Goal: Task Accomplishment & Management: Use online tool/utility

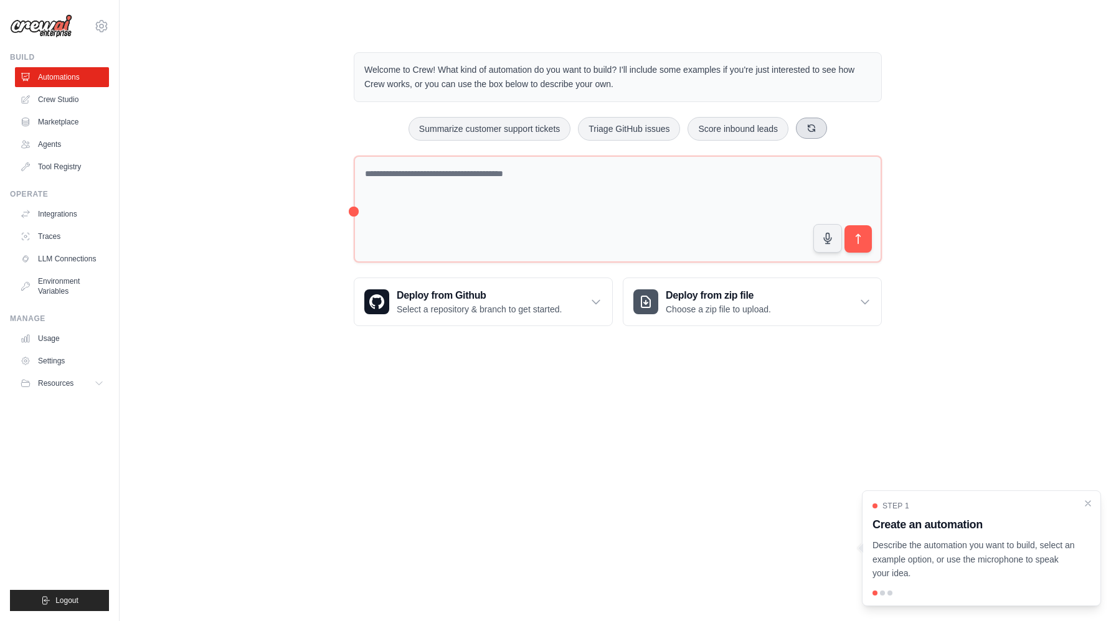
click at [804, 132] on button at bounding box center [811, 128] width 31 height 21
click at [853, 135] on button at bounding box center [846, 128] width 31 height 21
click at [841, 133] on button at bounding box center [833, 128] width 31 height 21
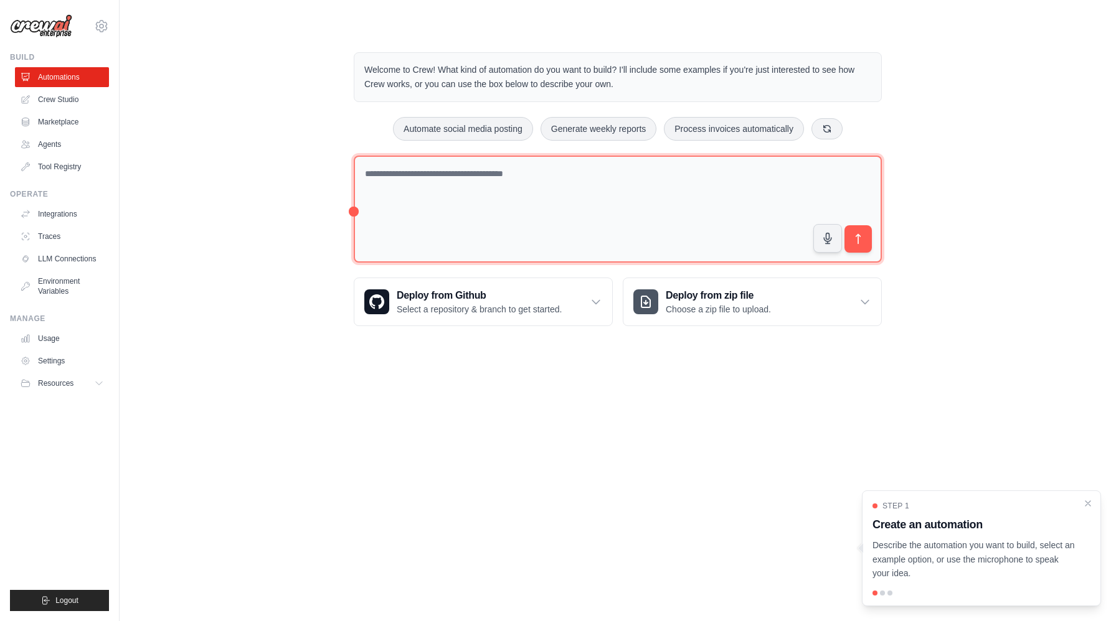
click at [750, 194] on textarea at bounding box center [618, 210] width 528 height 108
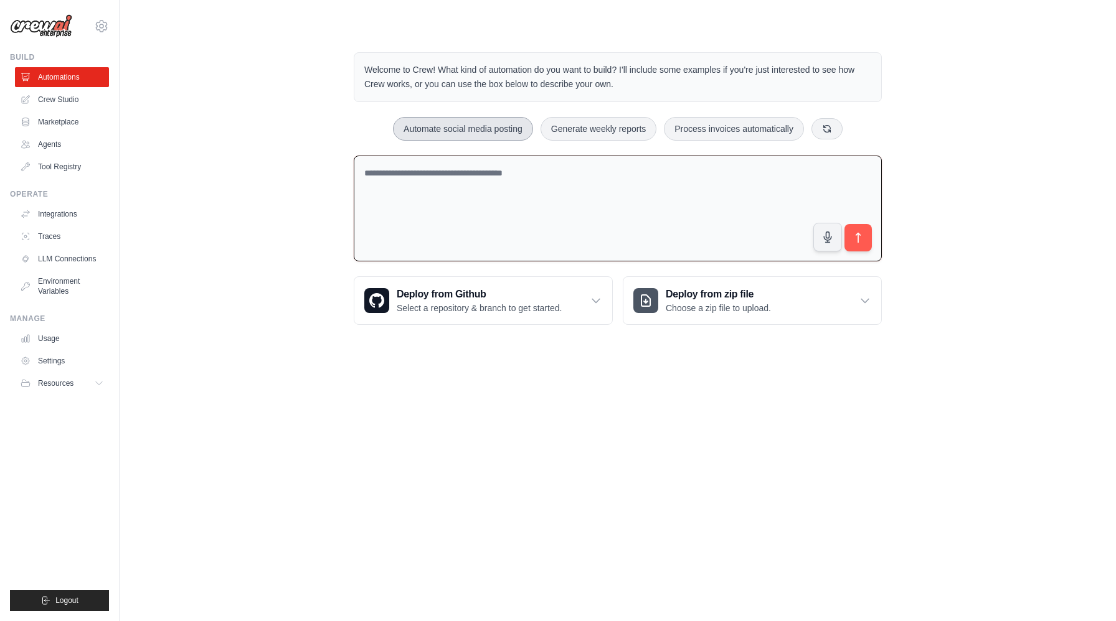
click at [496, 134] on button "Automate social media posting" at bounding box center [463, 129] width 140 height 24
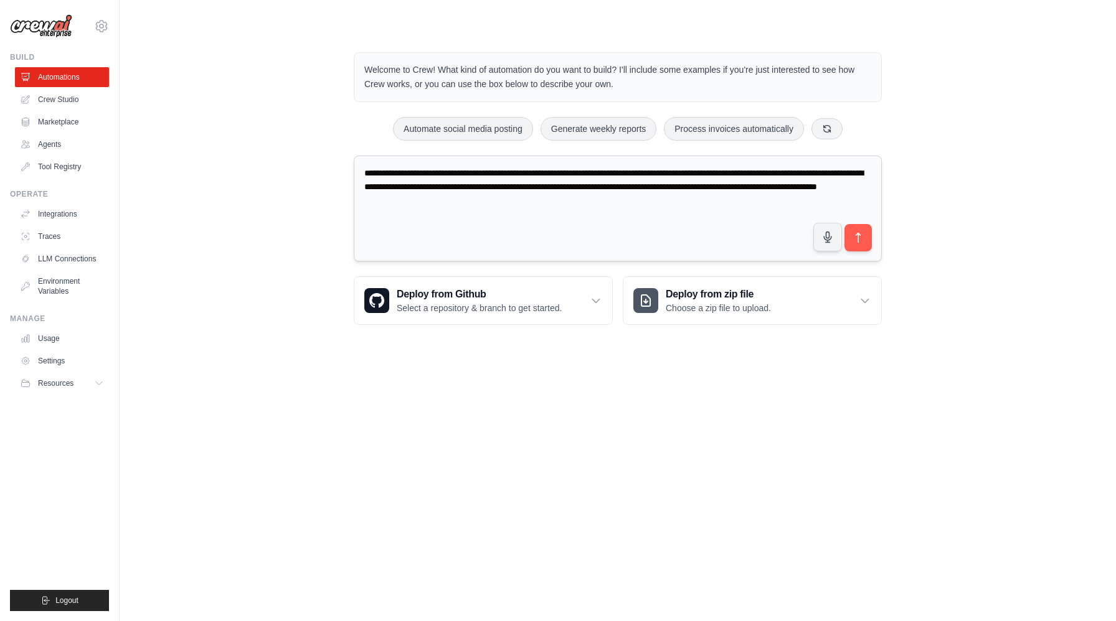
type textarea "**********"
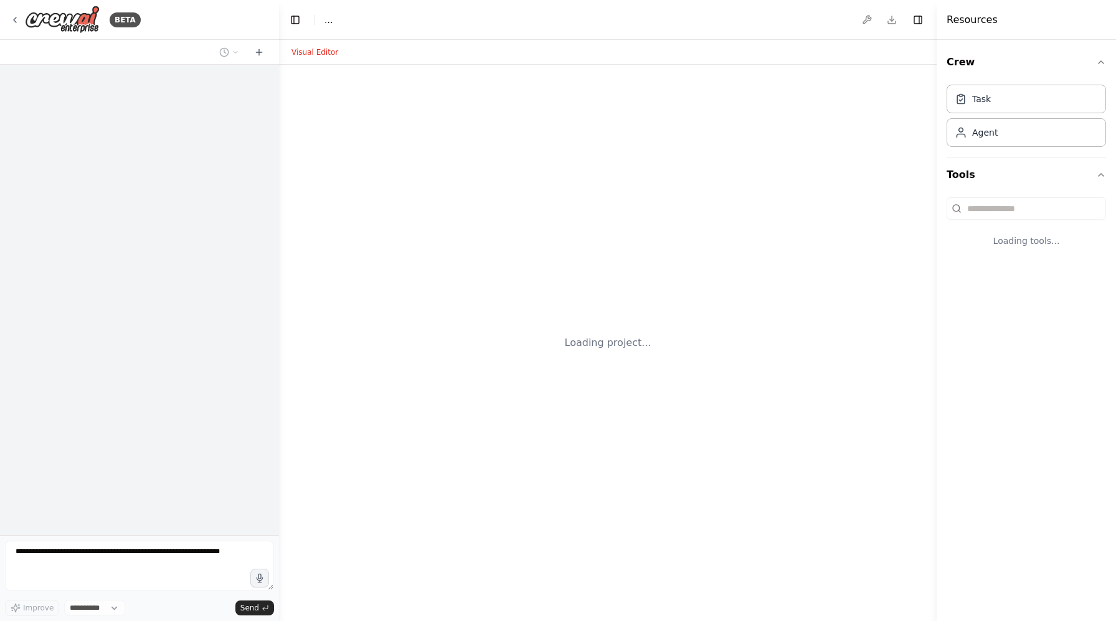
select select "****"
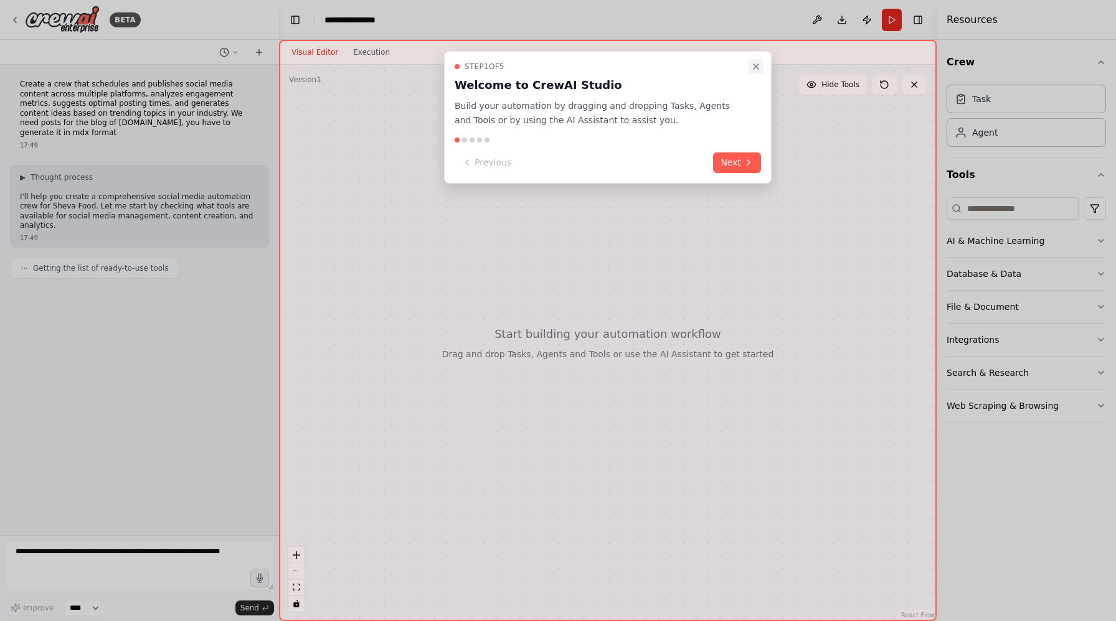
click at [755, 68] on icon "Close walkthrough" at bounding box center [756, 67] width 10 height 10
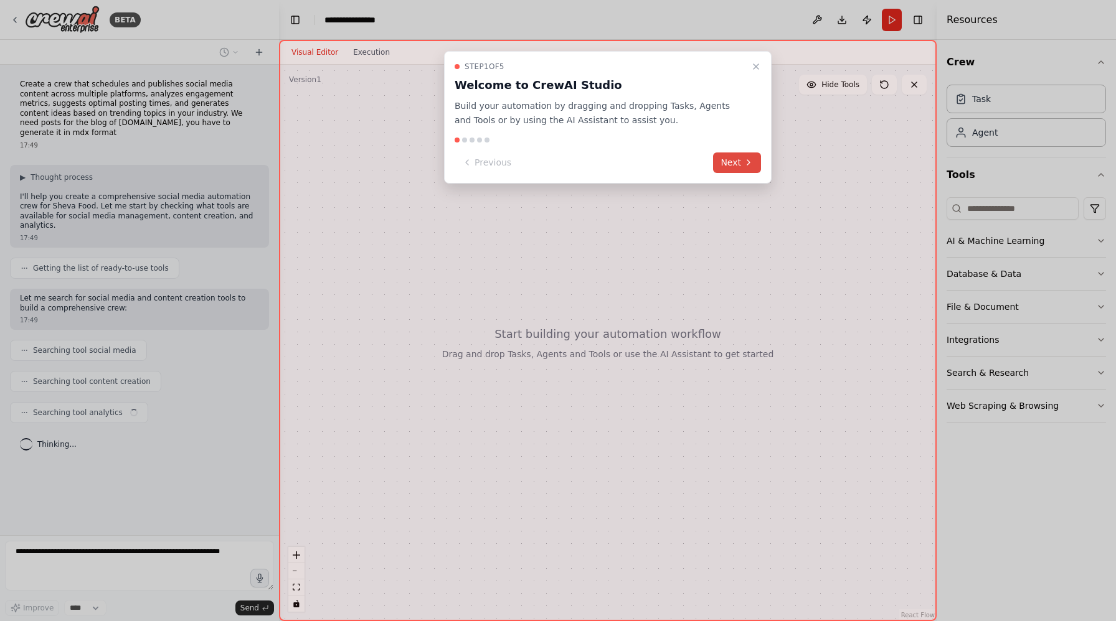
click at [724, 160] on button "Next" at bounding box center [737, 163] width 48 height 21
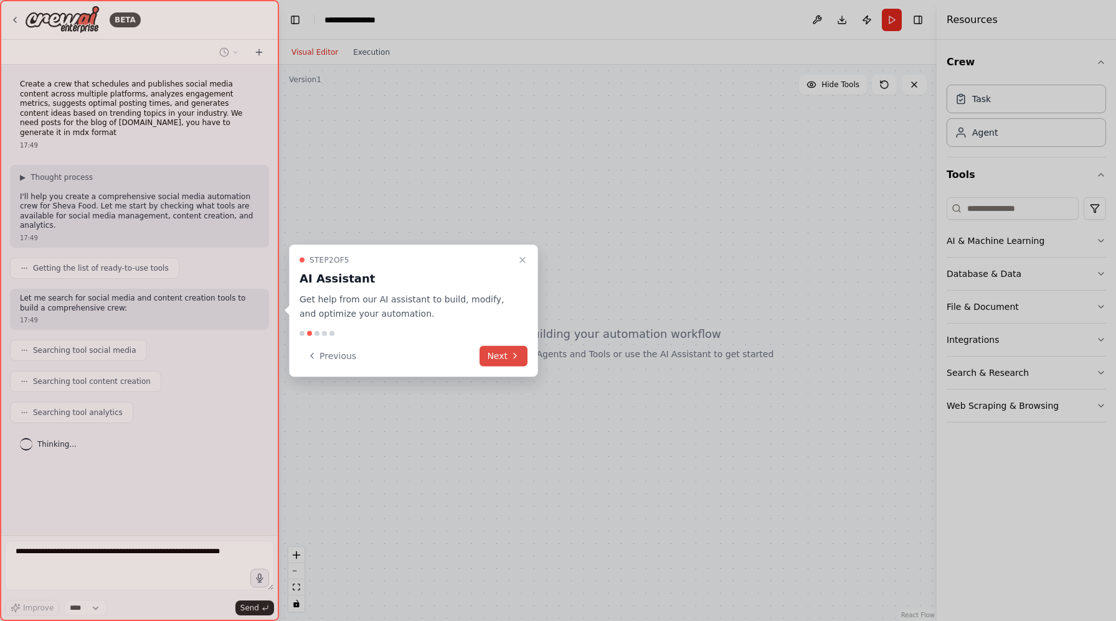
click at [508, 351] on button "Next" at bounding box center [503, 356] width 48 height 21
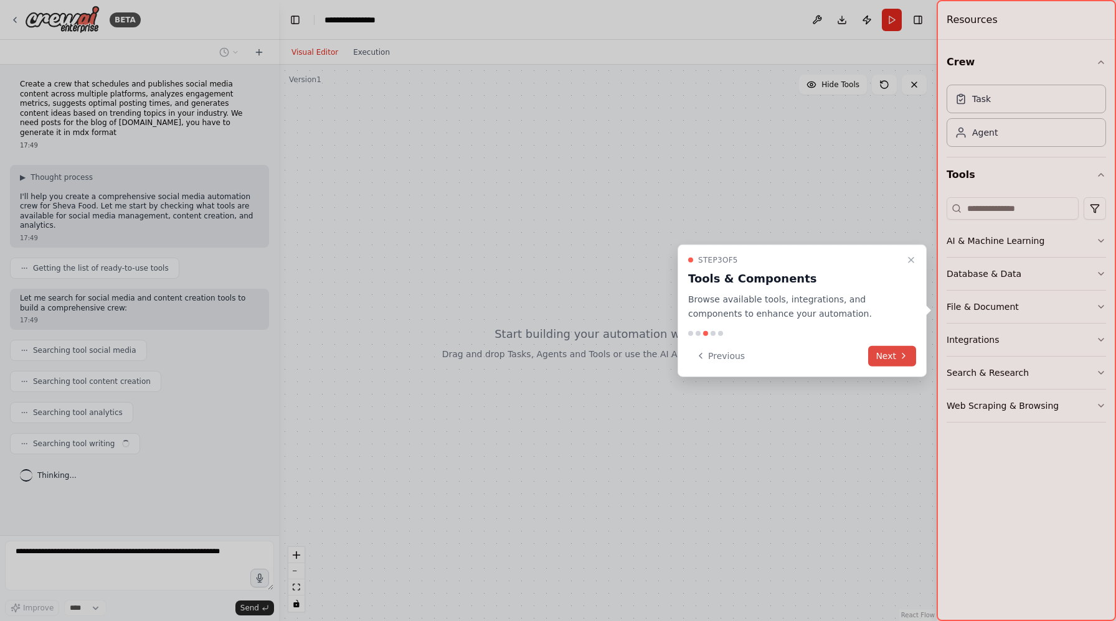
click at [897, 362] on button "Next" at bounding box center [892, 356] width 48 height 21
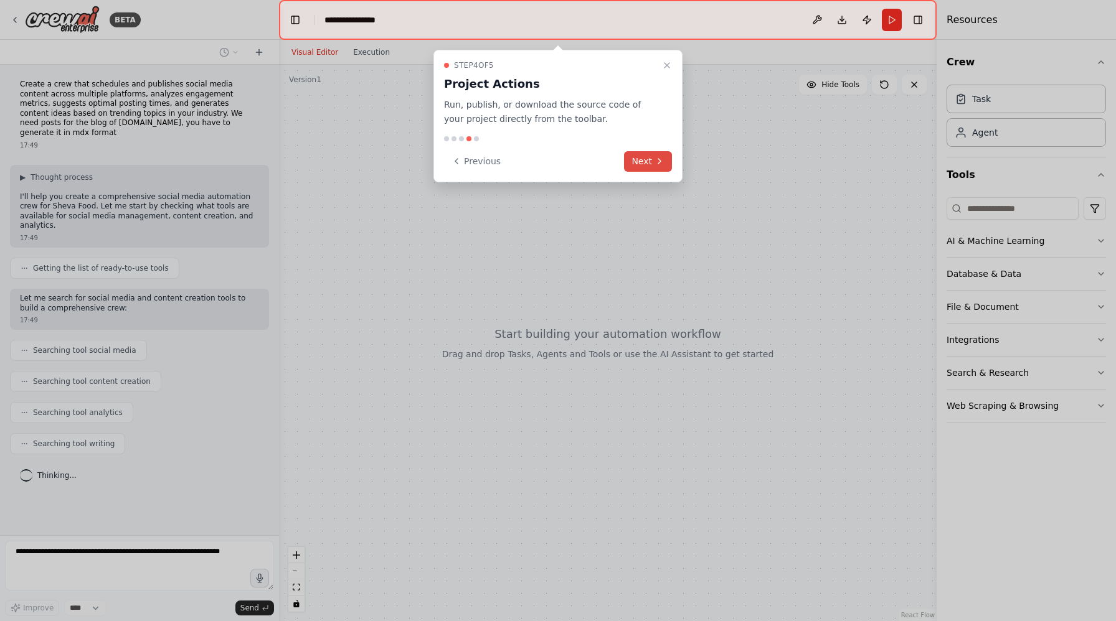
click at [640, 166] on button "Next" at bounding box center [648, 161] width 48 height 21
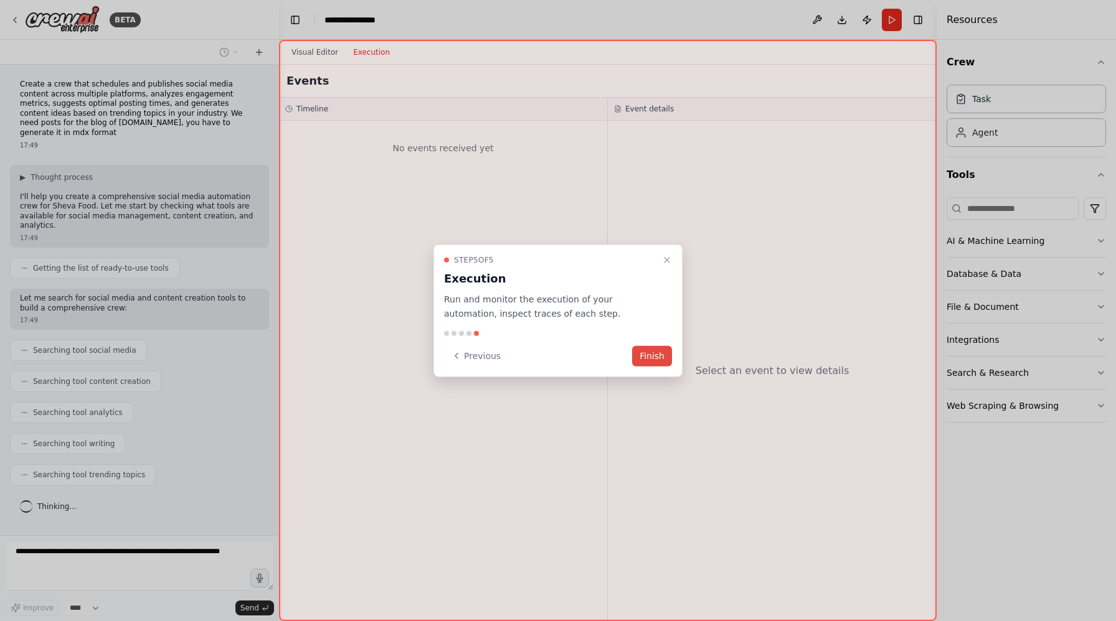
click at [655, 356] on button "Finish" at bounding box center [652, 356] width 40 height 21
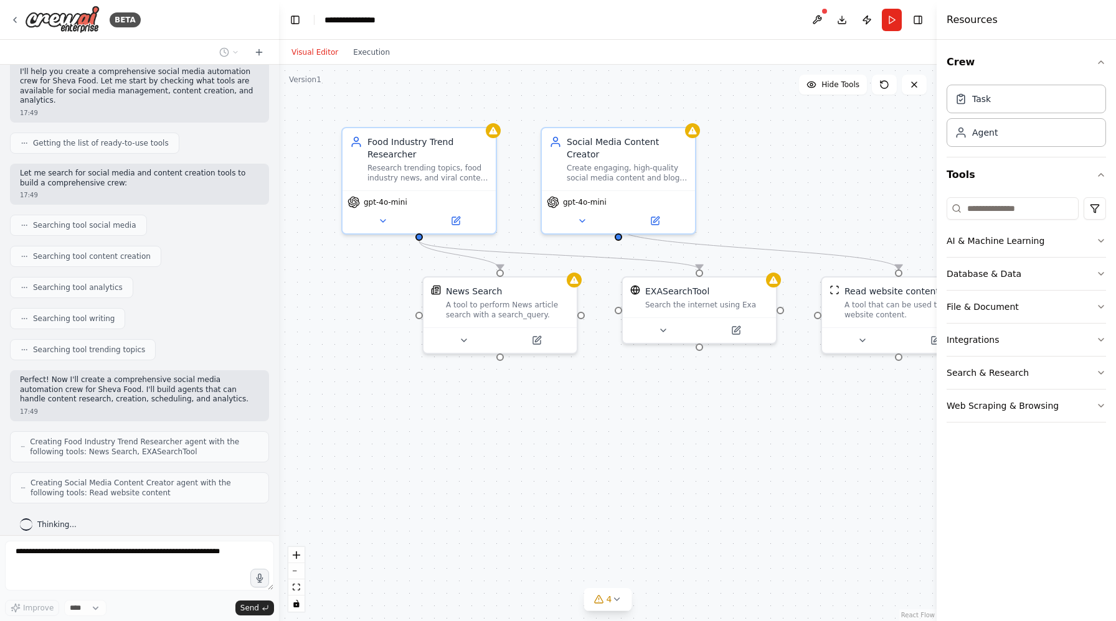
scroll to position [166, 0]
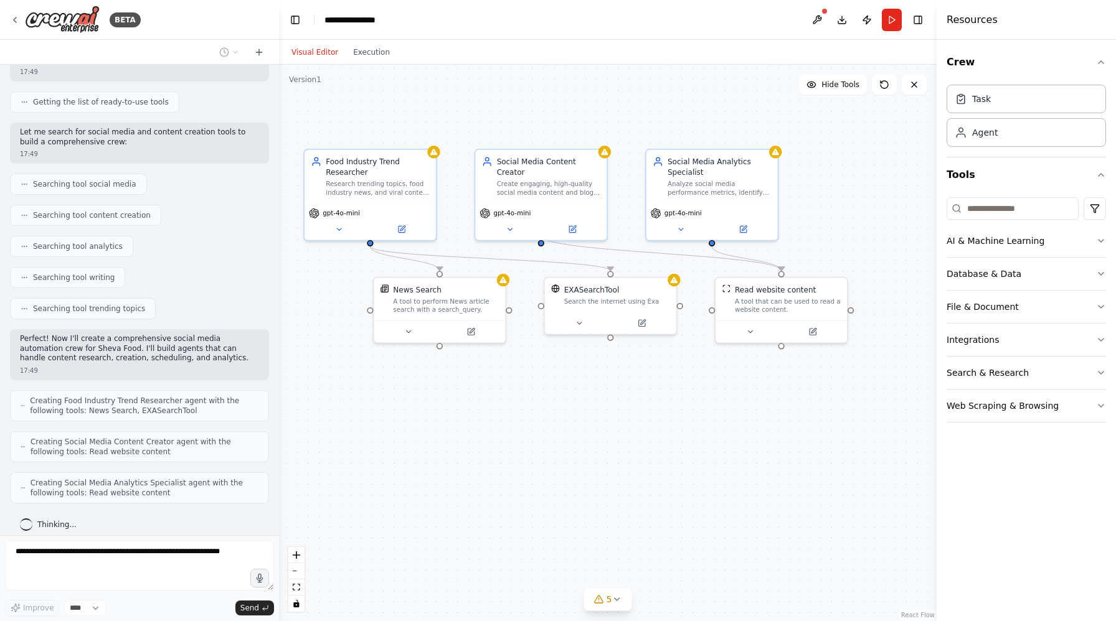
drag, startPoint x: 554, startPoint y: 427, endPoint x: 504, endPoint y: 408, distance: 53.6
click at [504, 408] on div ".deletable-edge-delete-btn { width: 20px; height: 20px; border: 0px solid #ffff…" at bounding box center [608, 343] width 658 height 557
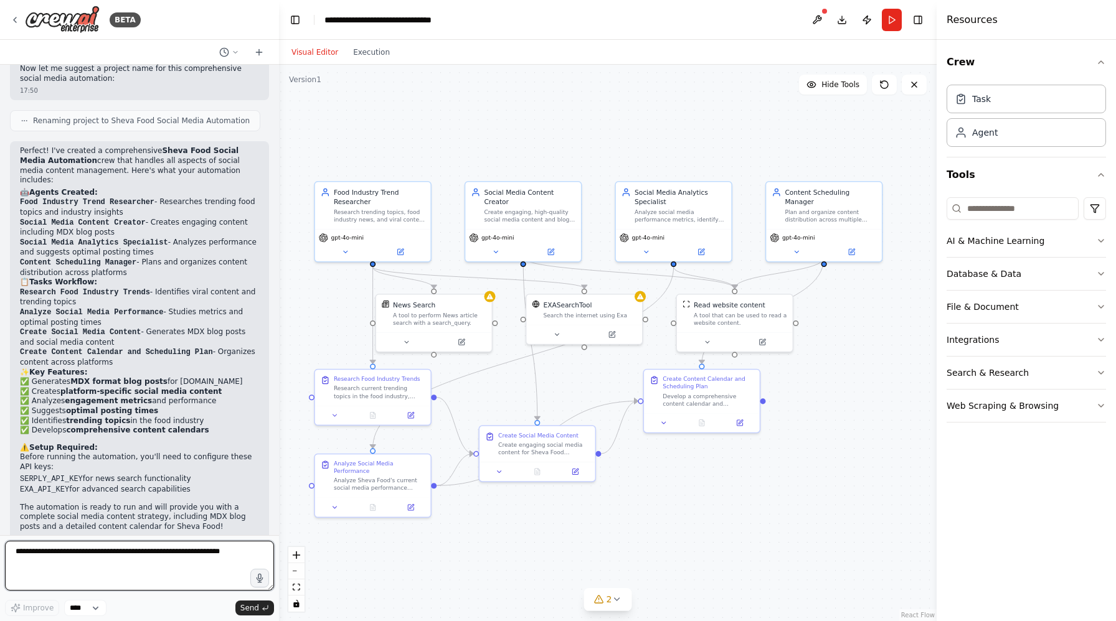
scroll to position [918, 0]
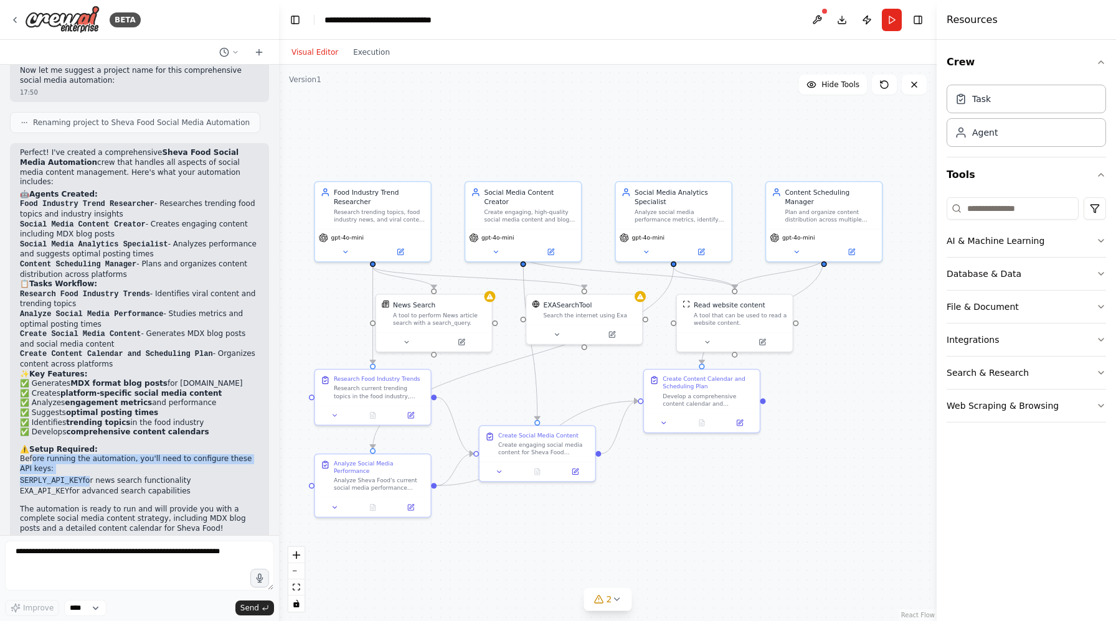
drag, startPoint x: 32, startPoint y: 435, endPoint x: 87, endPoint y: 457, distance: 58.4
click at [87, 457] on div "Perfect! I've created a comprehensive Sheva Food Social Media Automation crew t…" at bounding box center [139, 340] width 239 height 385
click at [73, 453] on div "Perfect! I've created a comprehensive Sheva Food Social Media Automation crew t…" at bounding box center [139, 340] width 239 height 385
drag, startPoint x: 21, startPoint y: 458, endPoint x: 48, endPoint y: 460, distance: 27.5
click at [48, 477] on code "SERPLY_API_KEY" at bounding box center [51, 481] width 63 height 9
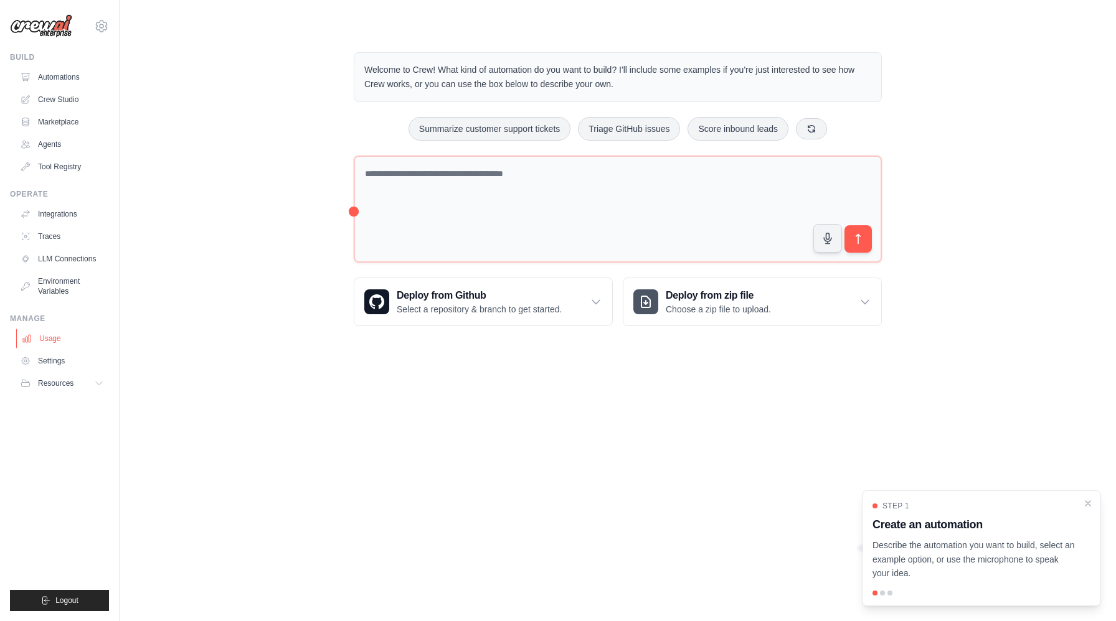
click at [49, 344] on link "Usage" at bounding box center [63, 339] width 94 height 20
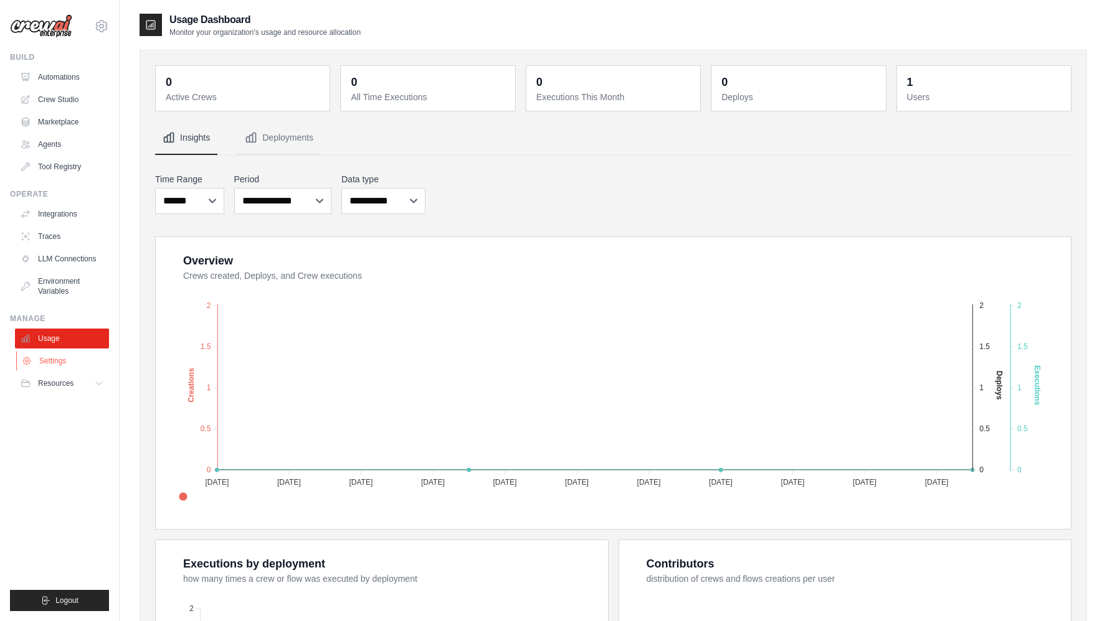
click at [63, 360] on link "Settings" at bounding box center [63, 361] width 94 height 20
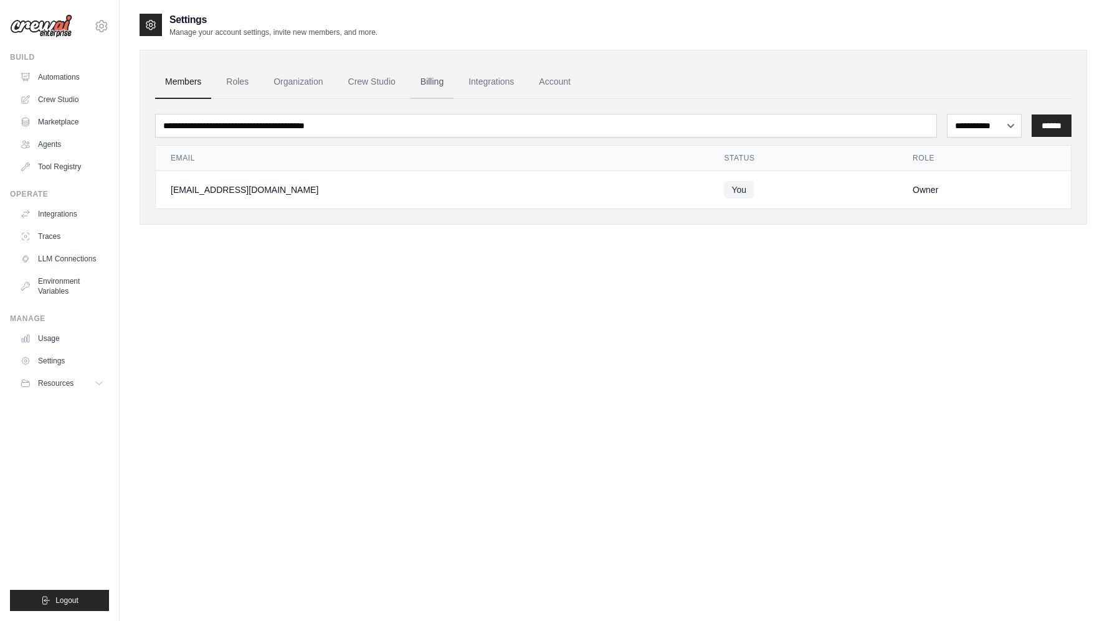
click at [430, 77] on link "Billing" at bounding box center [431, 82] width 43 height 34
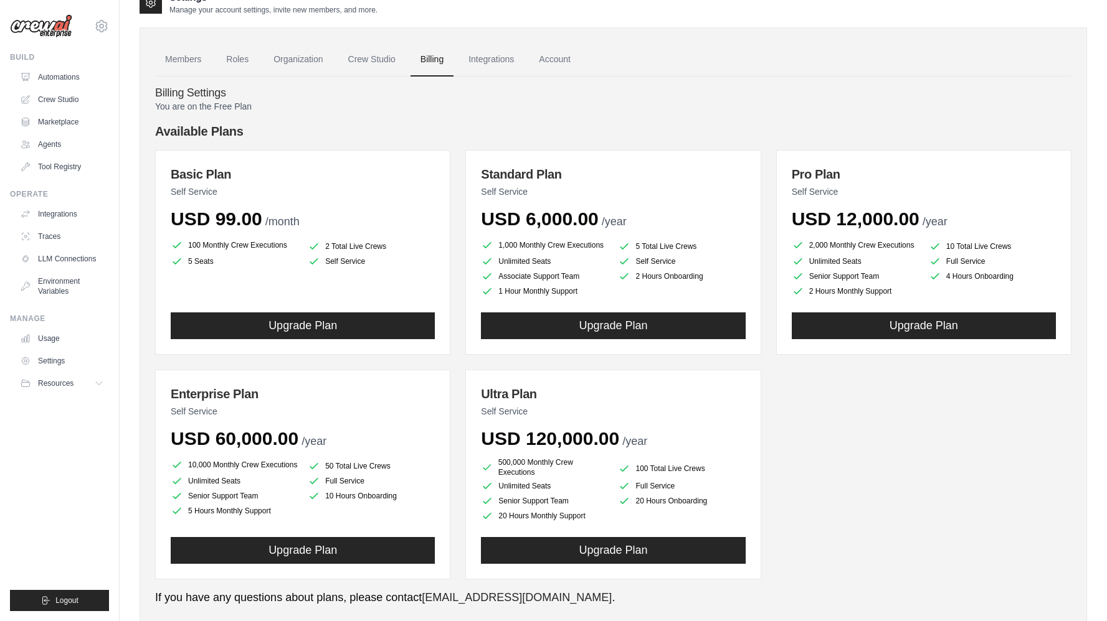
scroll to position [25, 0]
